Goal: Communication & Community: Answer question/provide support

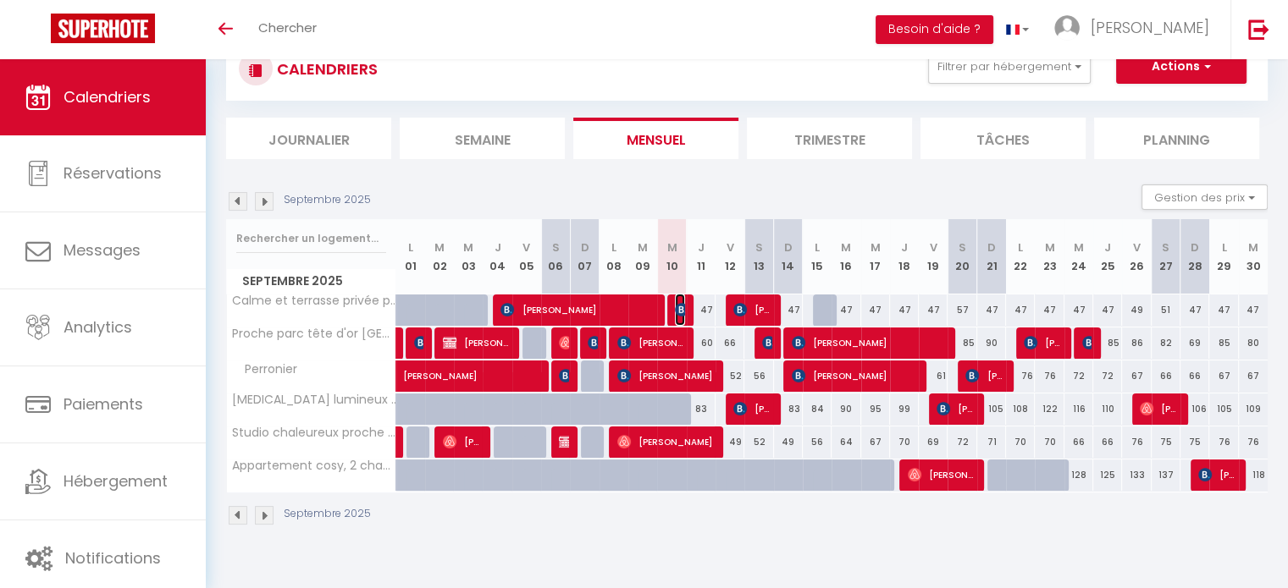
click at [681, 306] on img at bounding box center [682, 310] width 14 height 14
select select "OK"
select select "KO"
select select "1"
select select "0"
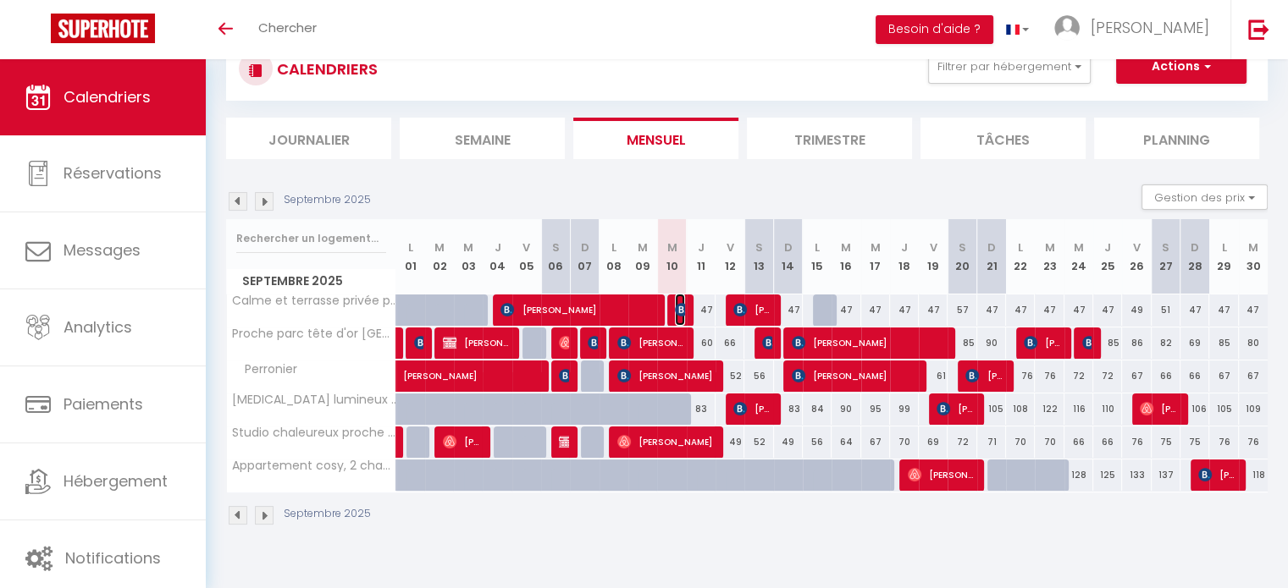
select select "1"
select select
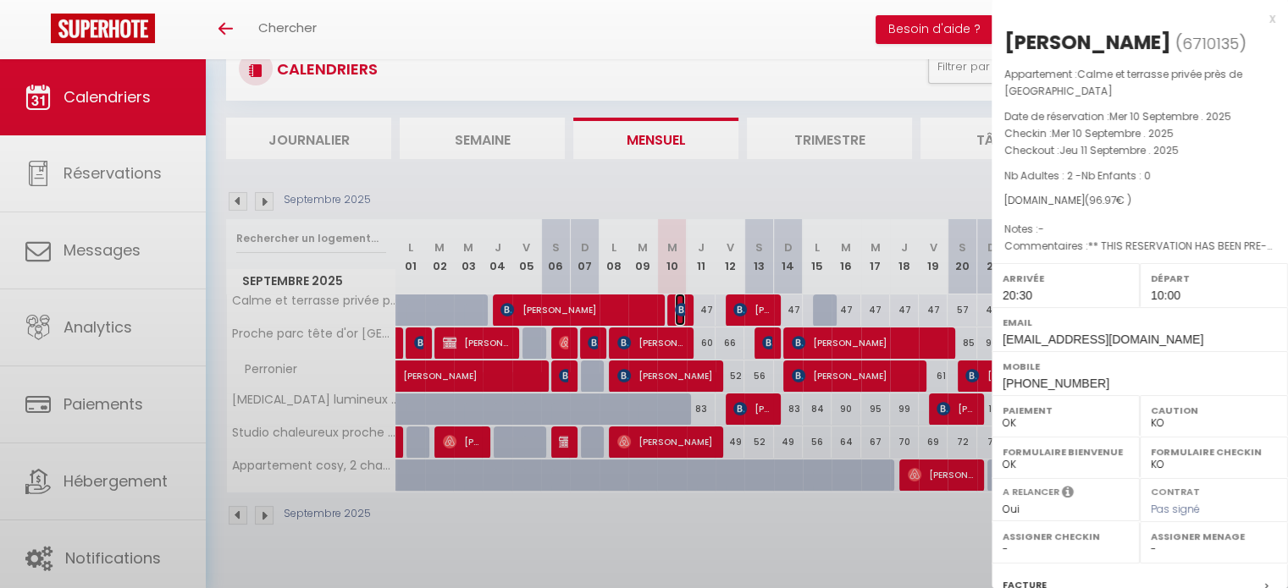
select select "33886"
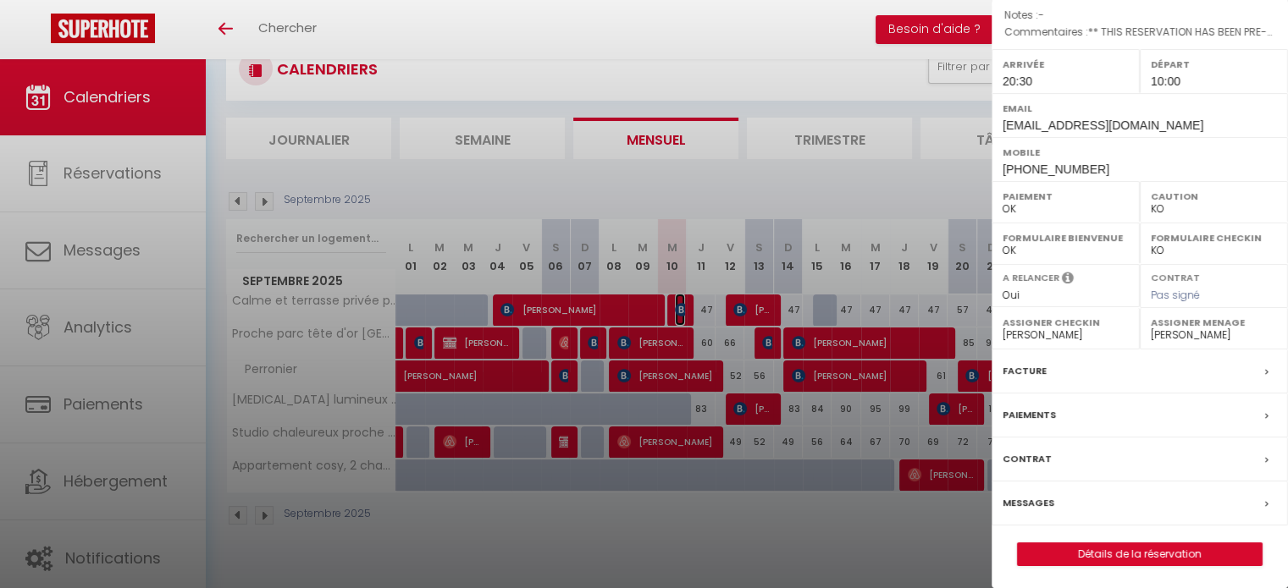
scroll to position [213, 0]
click at [1050, 495] on label "Messages" at bounding box center [1028, 504] width 52 height 18
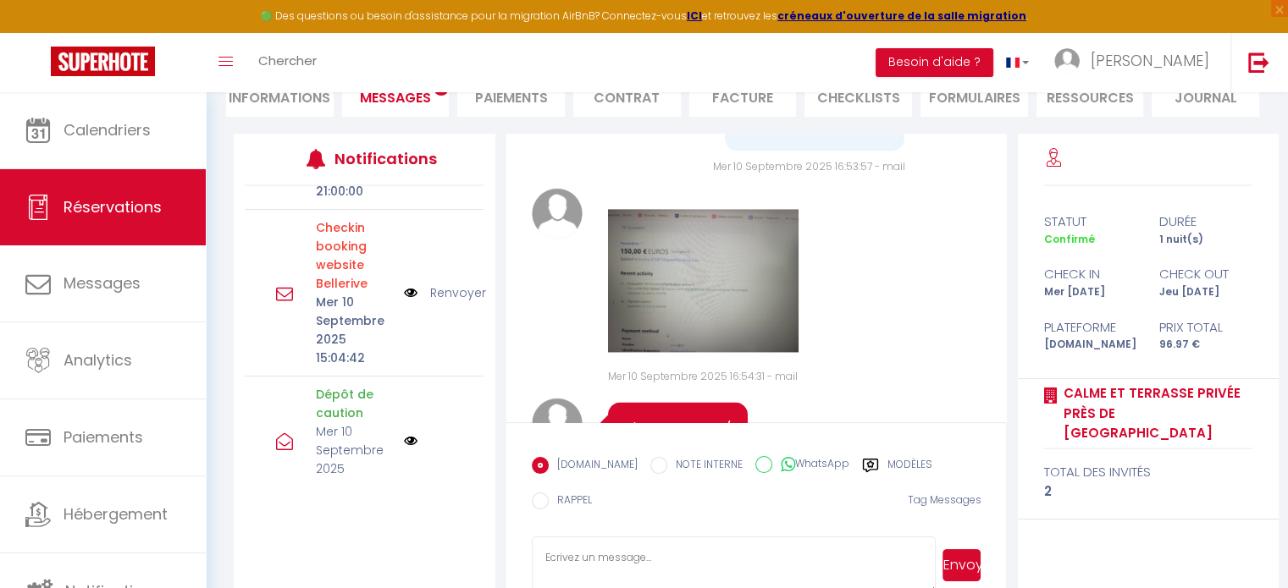
scroll to position [351, 0]
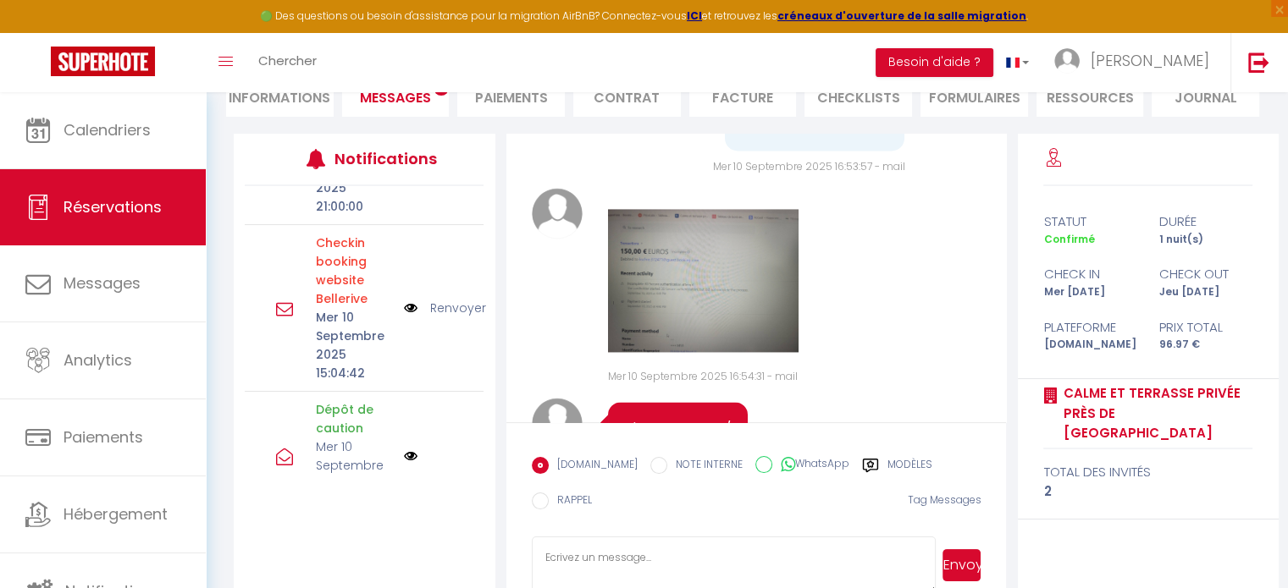
click at [450, 308] on link "Renvoyer" at bounding box center [458, 308] width 56 height 19
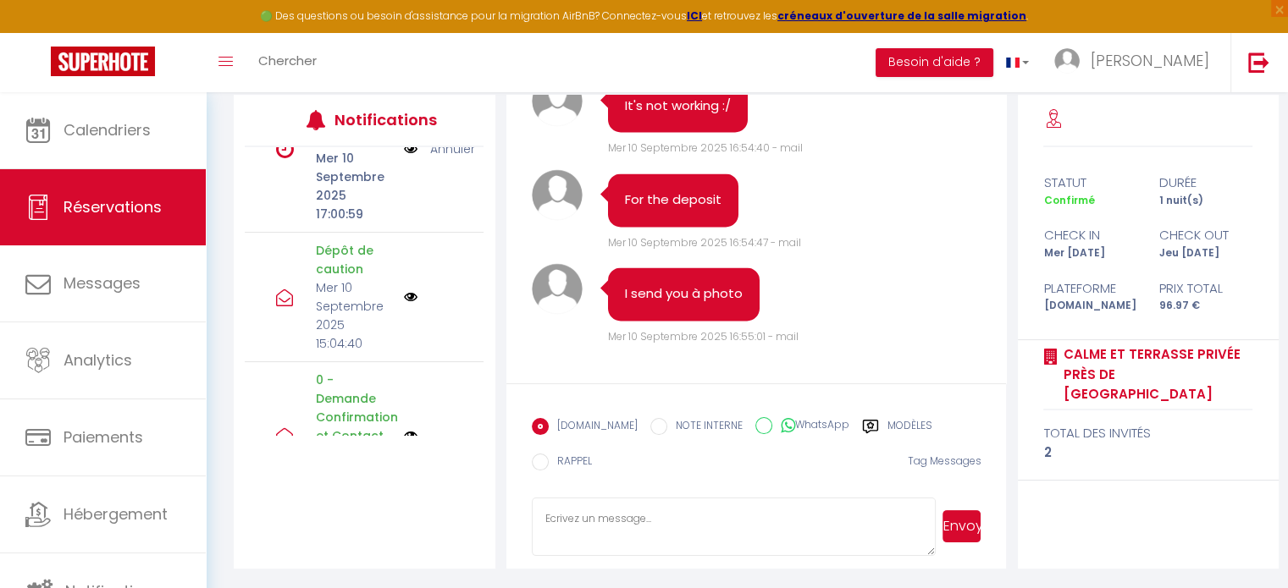
scroll to position [472, 0]
click at [855, 524] on textarea at bounding box center [734, 527] width 405 height 59
click at [887, 423] on label "Modèles" at bounding box center [909, 428] width 45 height 21
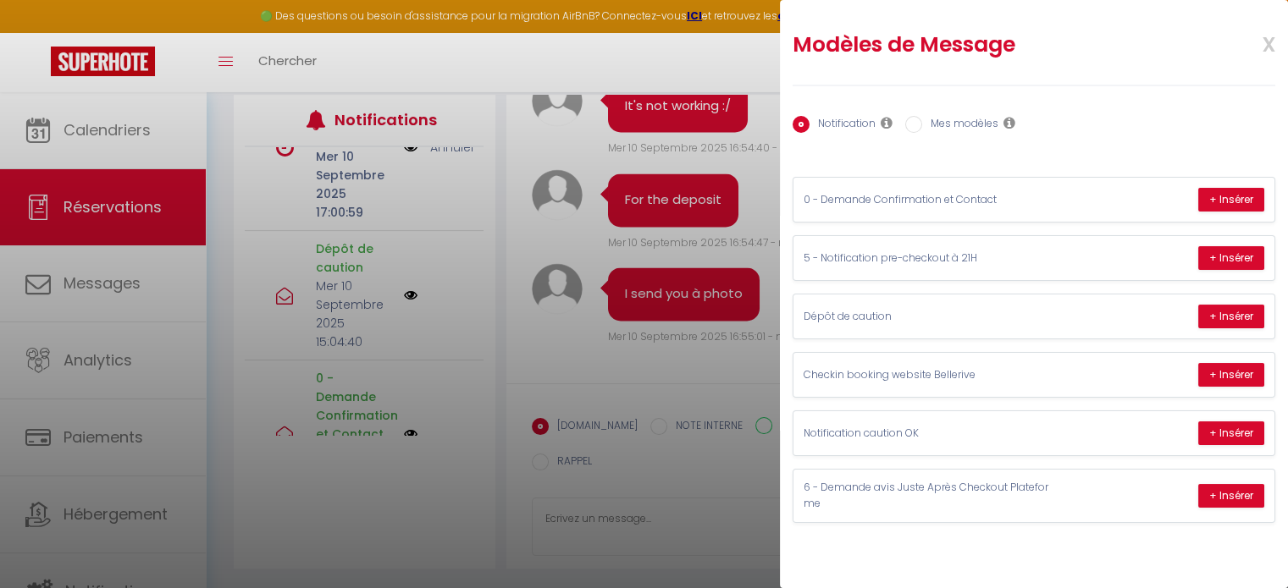
click at [919, 118] on input "Mes modèles" at bounding box center [913, 124] width 17 height 17
radio input "true"
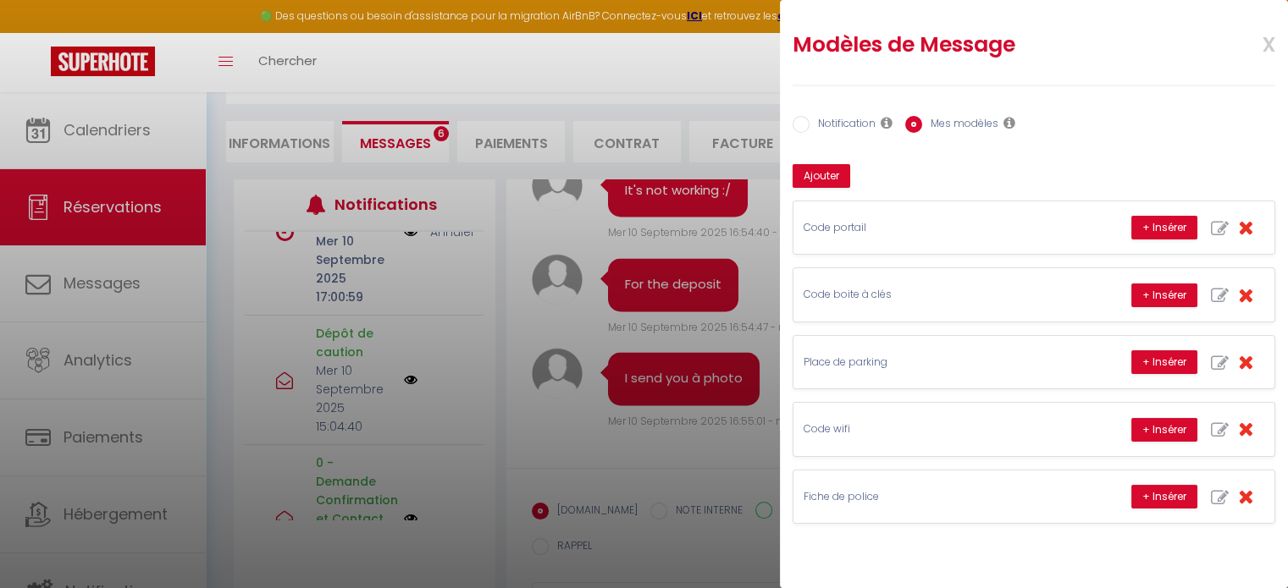
scroll to position [218, 0]
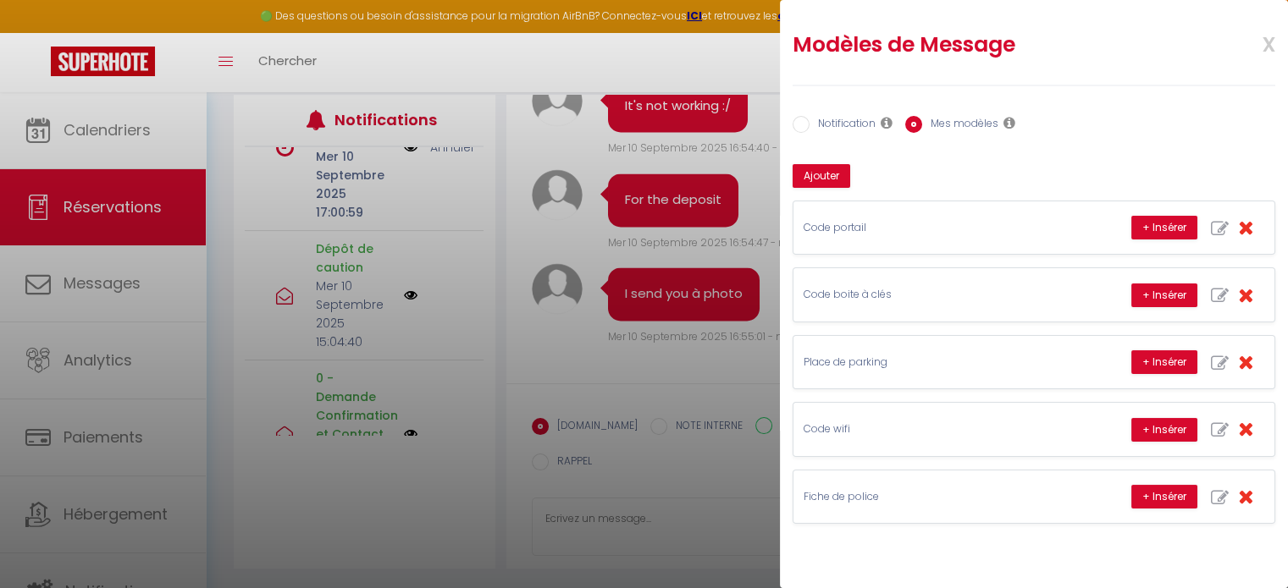
click at [819, 128] on label "Notification" at bounding box center [842, 125] width 66 height 19
click at [809, 128] on input "Notification" at bounding box center [800, 124] width 17 height 17
radio input "true"
radio input "false"
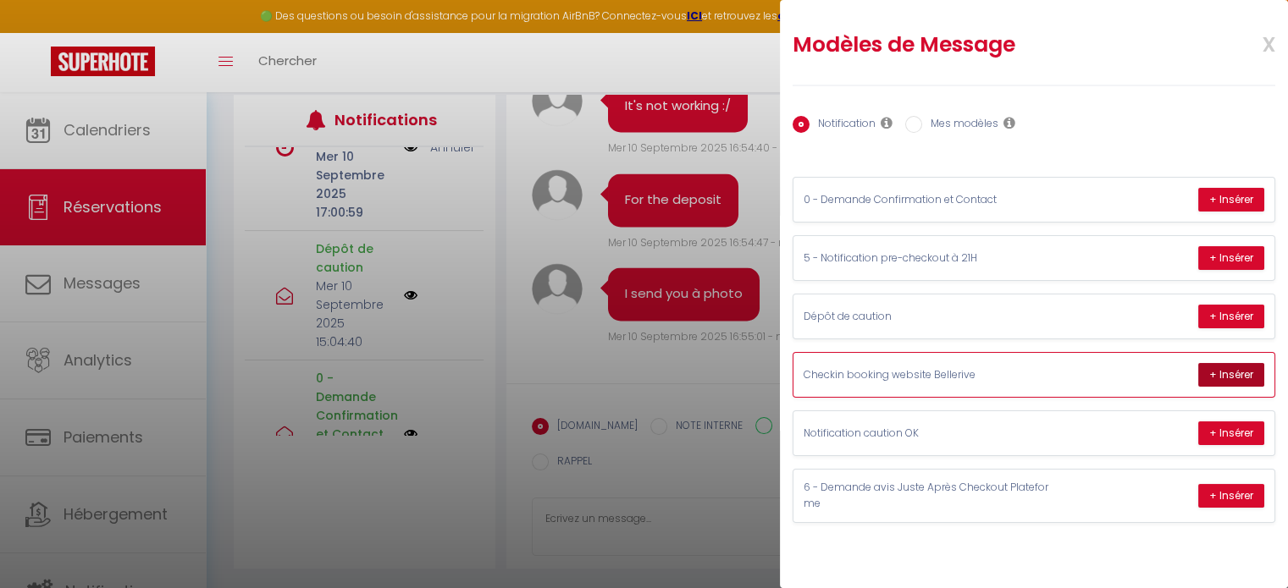
click at [1236, 371] on button "+ Insérer" at bounding box center [1231, 375] width 66 height 24
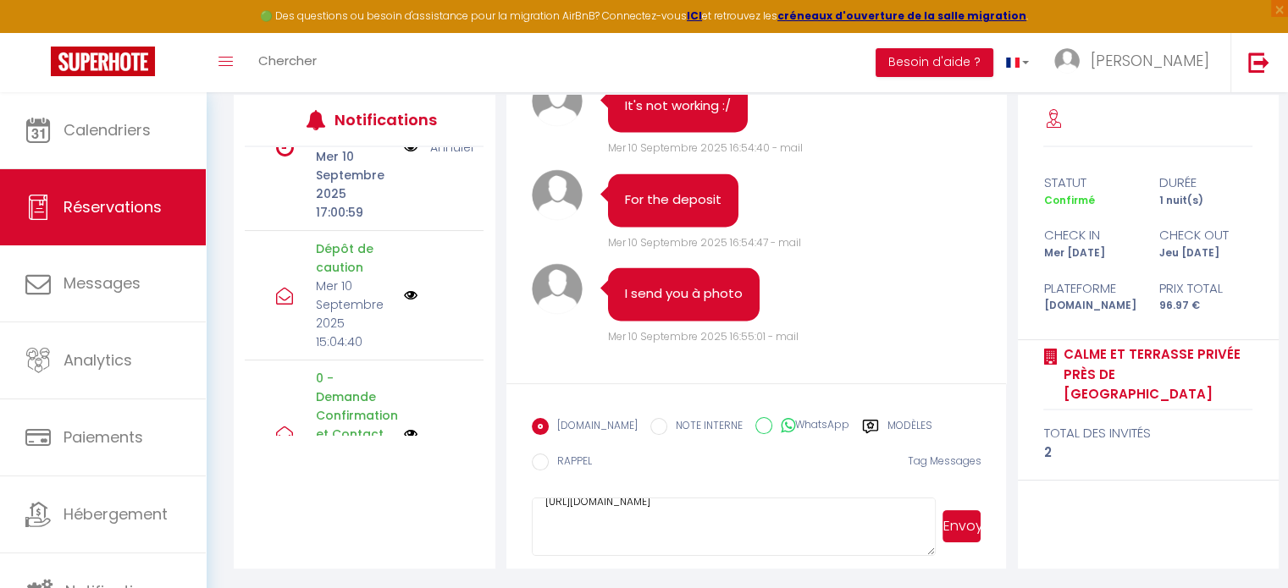
scroll to position [210, 0]
type textarea "Hello [PERSON_NAME], We are excited to welcome you to our place! 🏡✨ To ensure e…"
click at [961, 536] on button "Envoyer" at bounding box center [961, 527] width 38 height 32
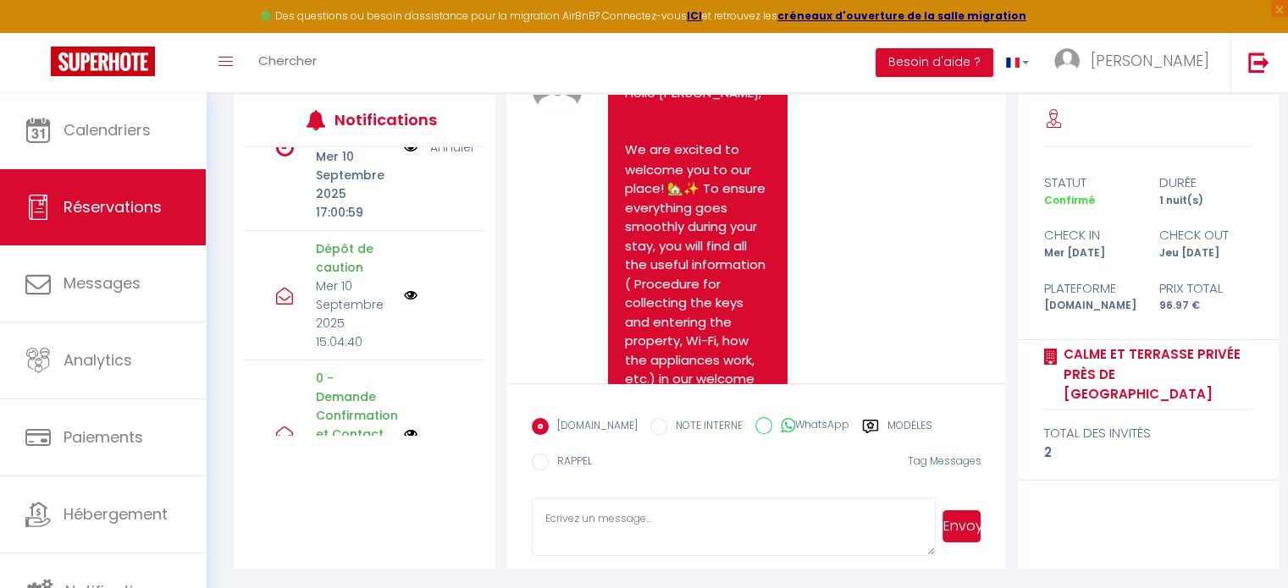
scroll to position [3154, 0]
drag, startPoint x: 870, startPoint y: 290, endPoint x: 849, endPoint y: -25, distance: 315.7
click at [849, 0] on html "🟢 Des questions ou besoin d'assistance pour la migration AirBnB? Connectez-vous…" at bounding box center [644, 76] width 1288 height 588
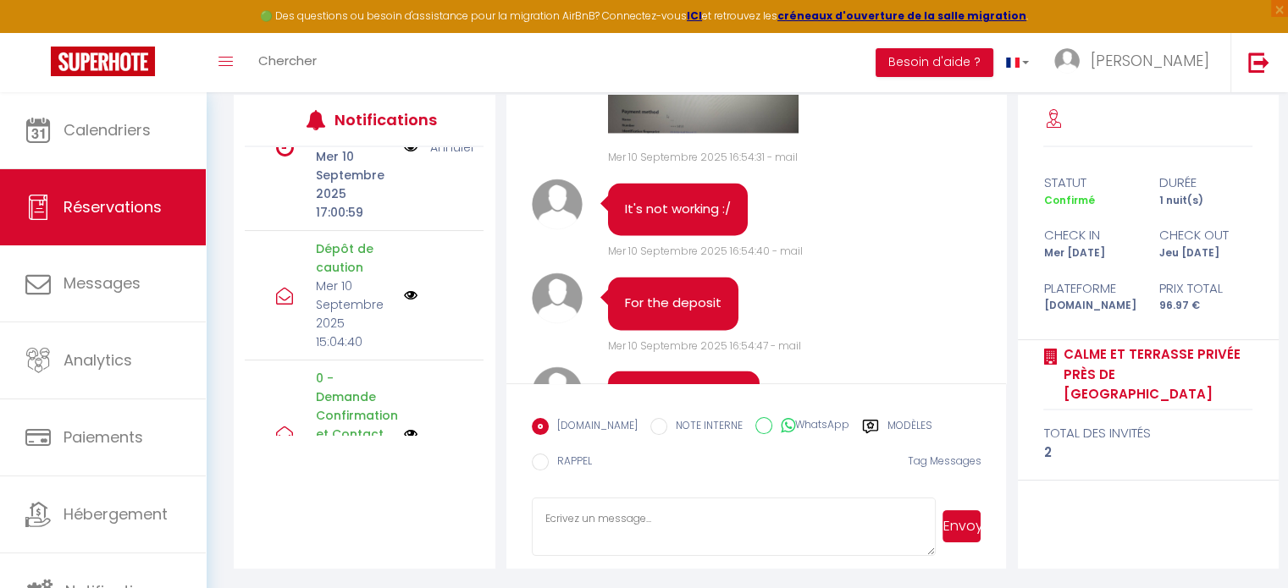
click at [819, 166] on div "Note Sms Mer 10 Septembre 2025 16:54:31 - mail" at bounding box center [757, 67] width 450 height 197
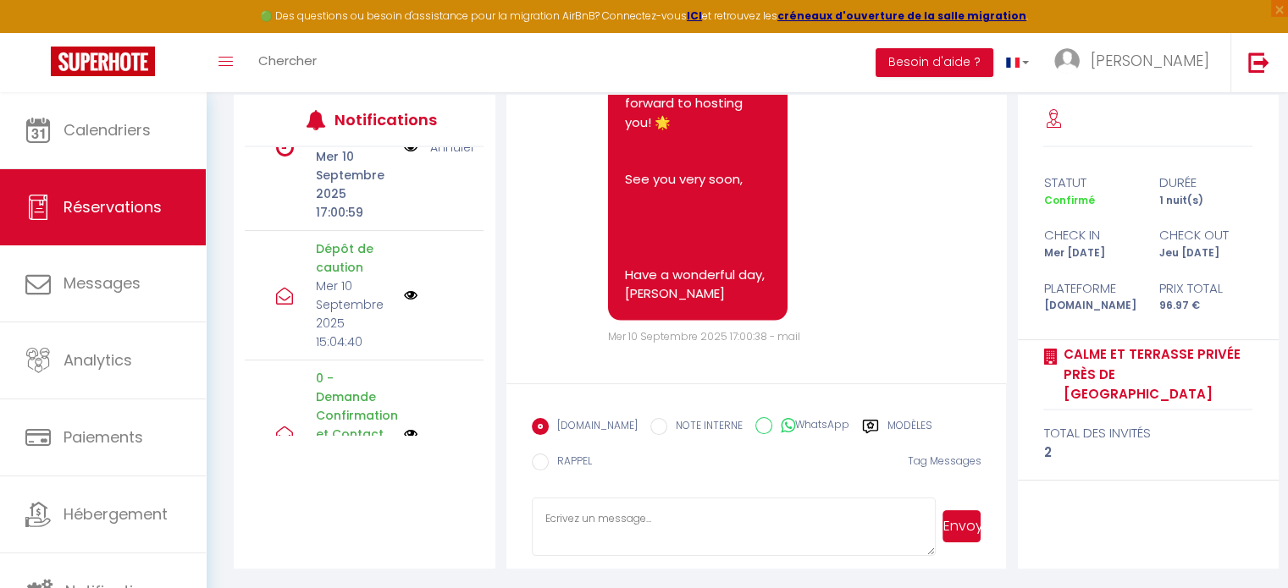
scroll to position [4015, 0]
